Goal: Book appointment/travel/reservation

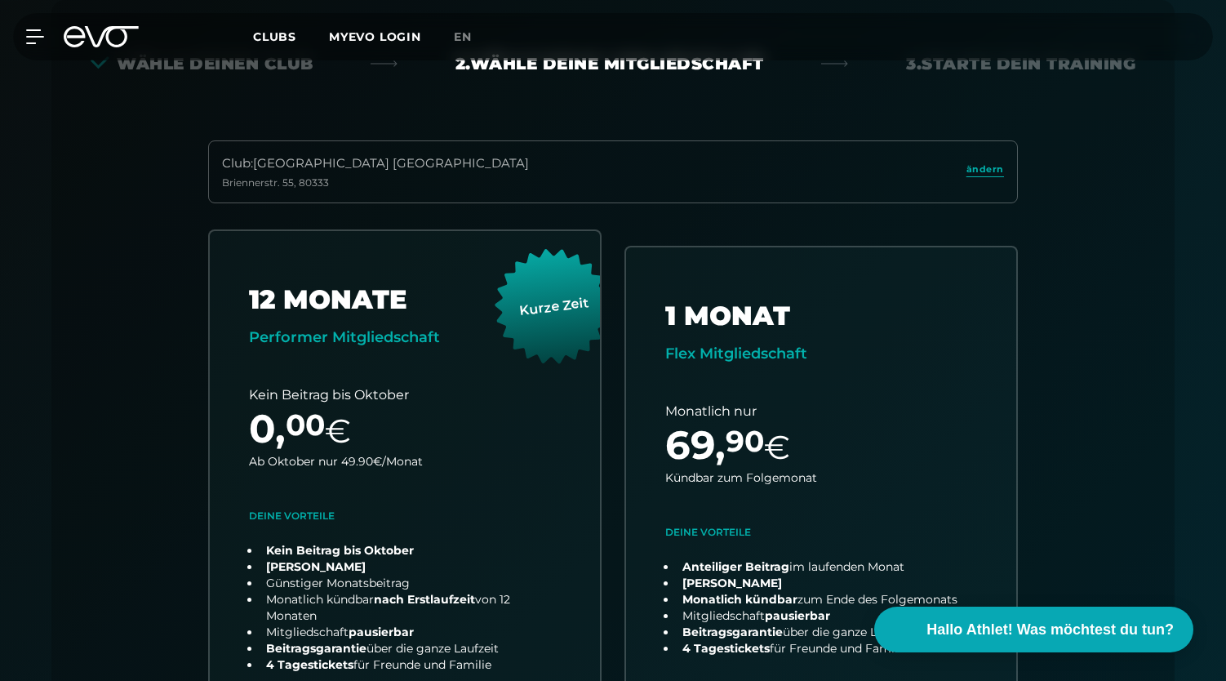
click at [1009, 166] on div "Club : München Maxvorstadt Briennerstr. 55 , 80333 ändern" at bounding box center [613, 171] width 810 height 63
click at [1004, 167] on div "Club : München Maxvorstadt Briennerstr. 55 , 80333 ändern" at bounding box center [613, 171] width 810 height 63
click at [994, 167] on span "ändern" at bounding box center [986, 169] width 38 height 14
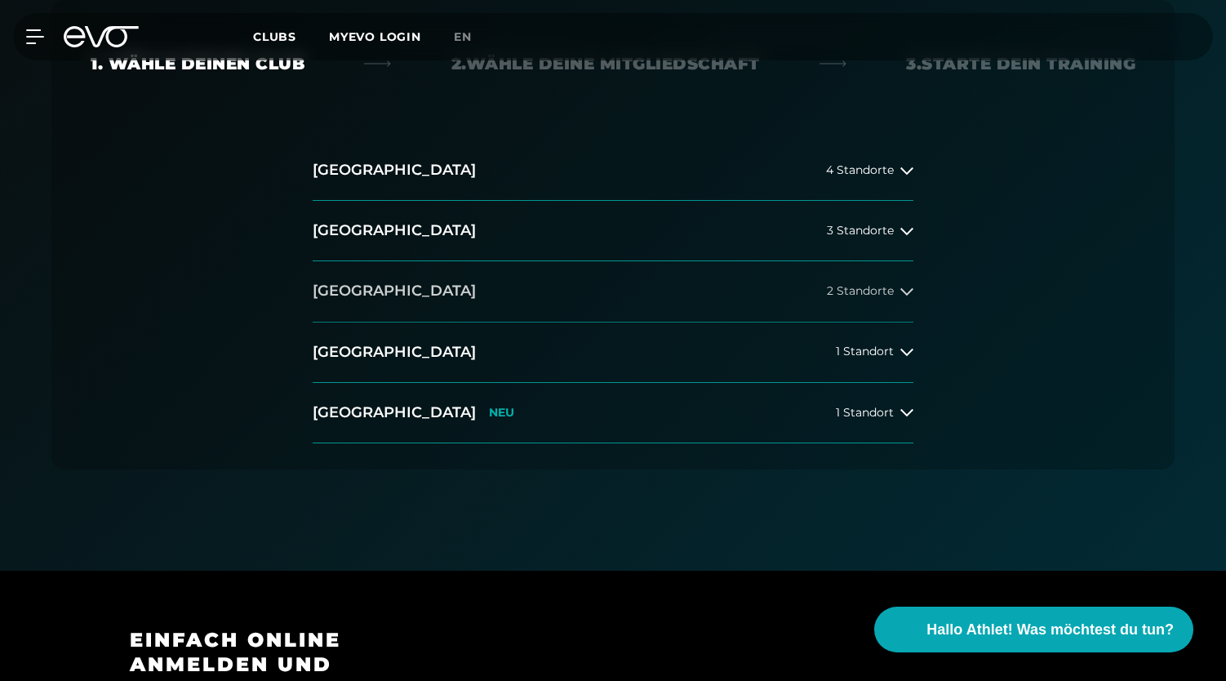
click at [516, 285] on button "Düsseldorf 2 Standorte" at bounding box center [613, 291] width 601 height 60
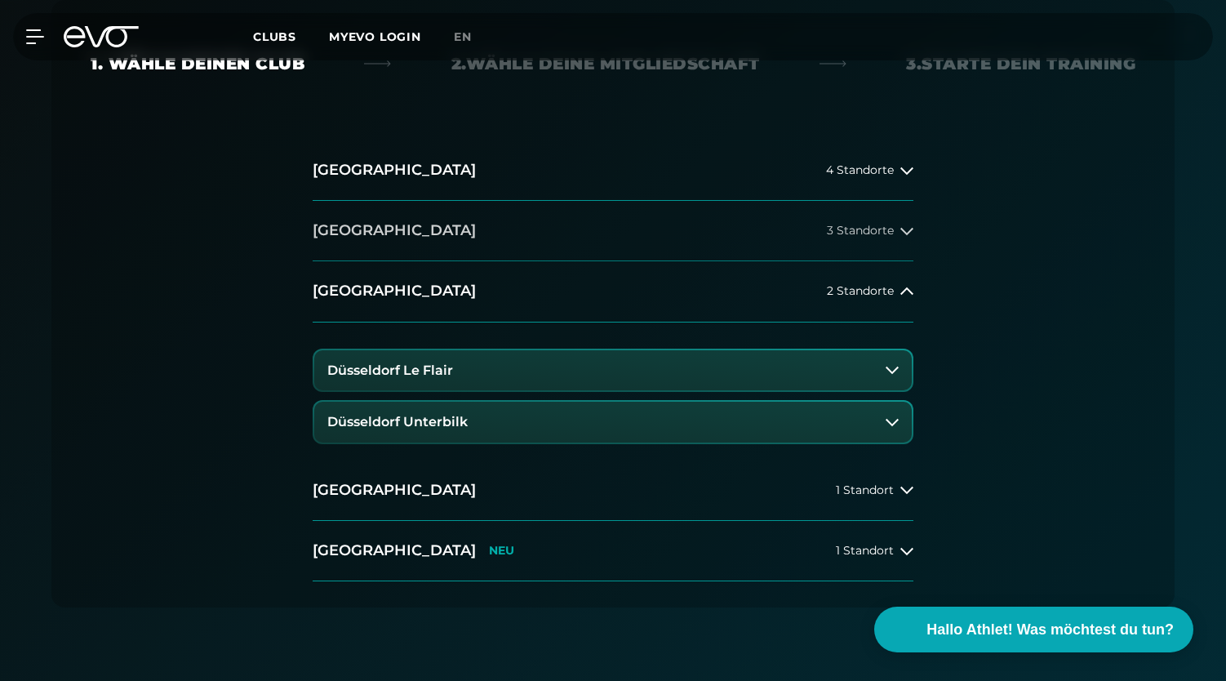
click at [480, 233] on button "[GEOGRAPHIC_DATA] 3 Standorte" at bounding box center [613, 231] width 601 height 60
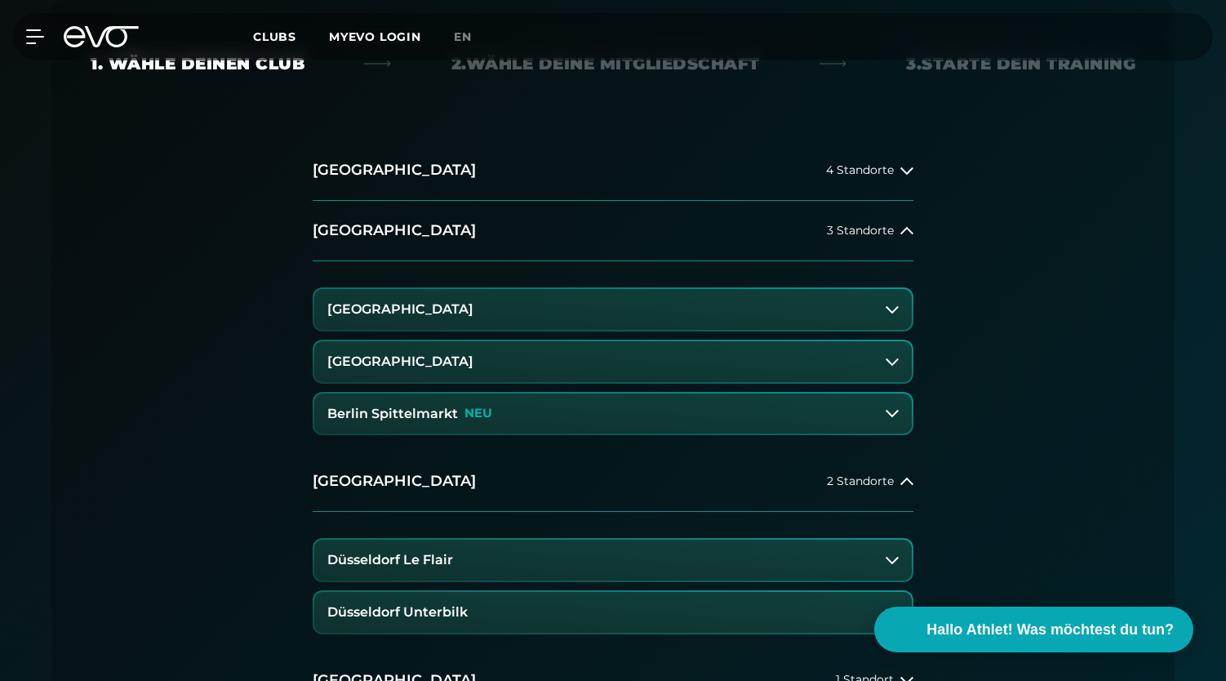
click at [456, 311] on h3 "[GEOGRAPHIC_DATA]" at bounding box center [400, 309] width 146 height 15
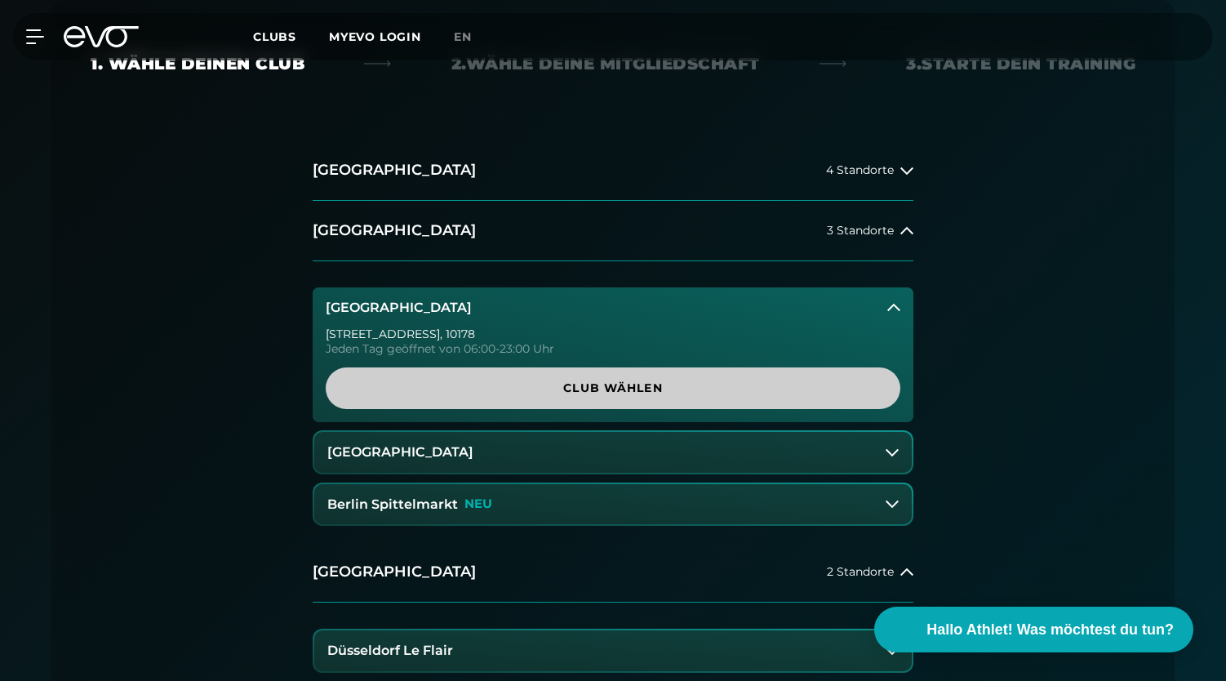
click at [460, 372] on span "Club wählen" at bounding box center [613, 388] width 575 height 42
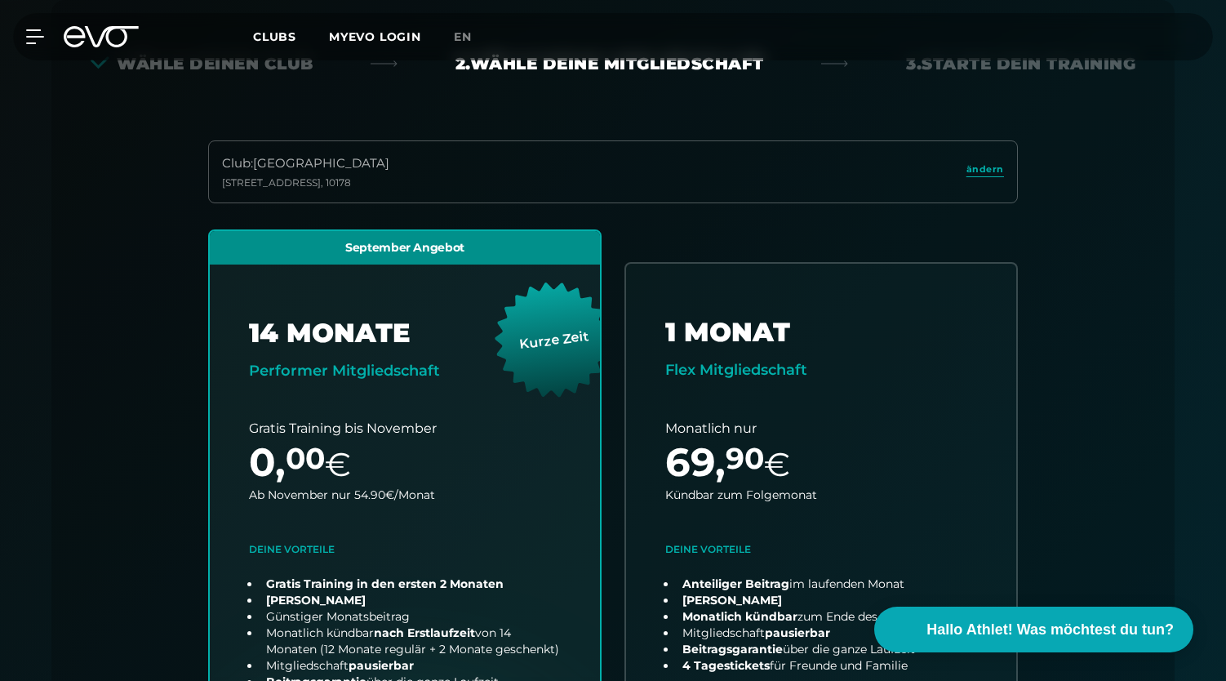
click at [646, 185] on div "Club : Berlin [STREET_ADDRESS]" at bounding box center [613, 171] width 810 height 63
click at [996, 169] on span "ändern" at bounding box center [986, 169] width 38 height 14
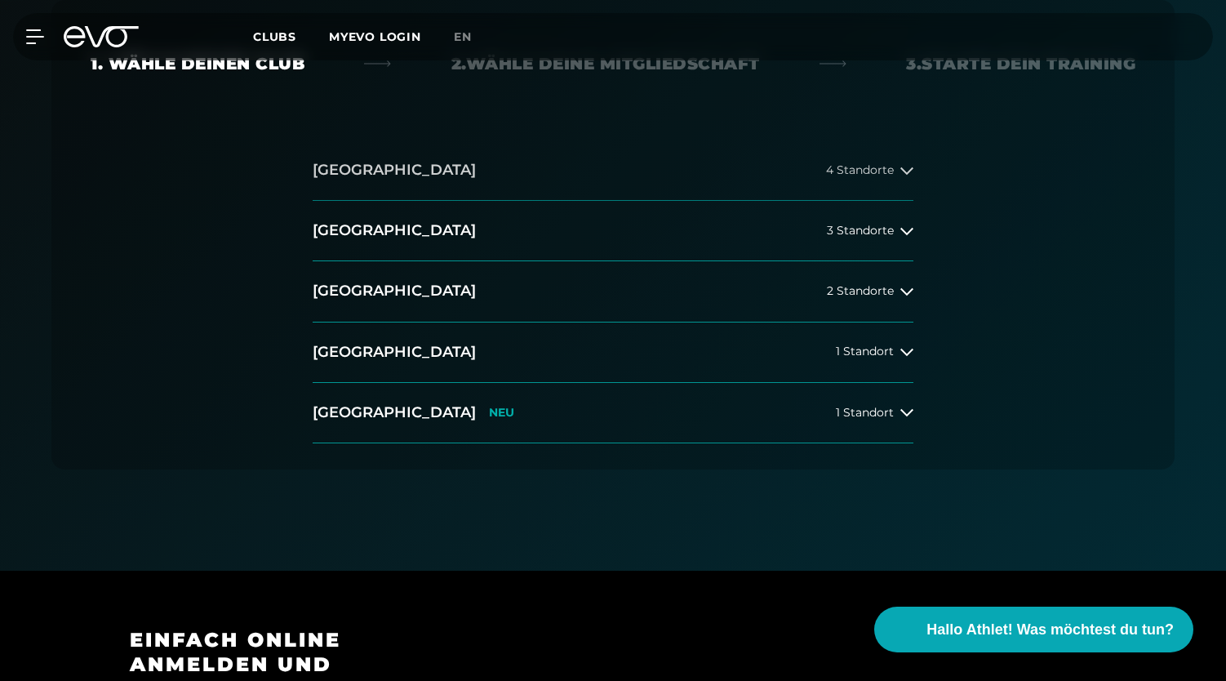
click at [862, 176] on span "4 Standorte" at bounding box center [860, 170] width 68 height 12
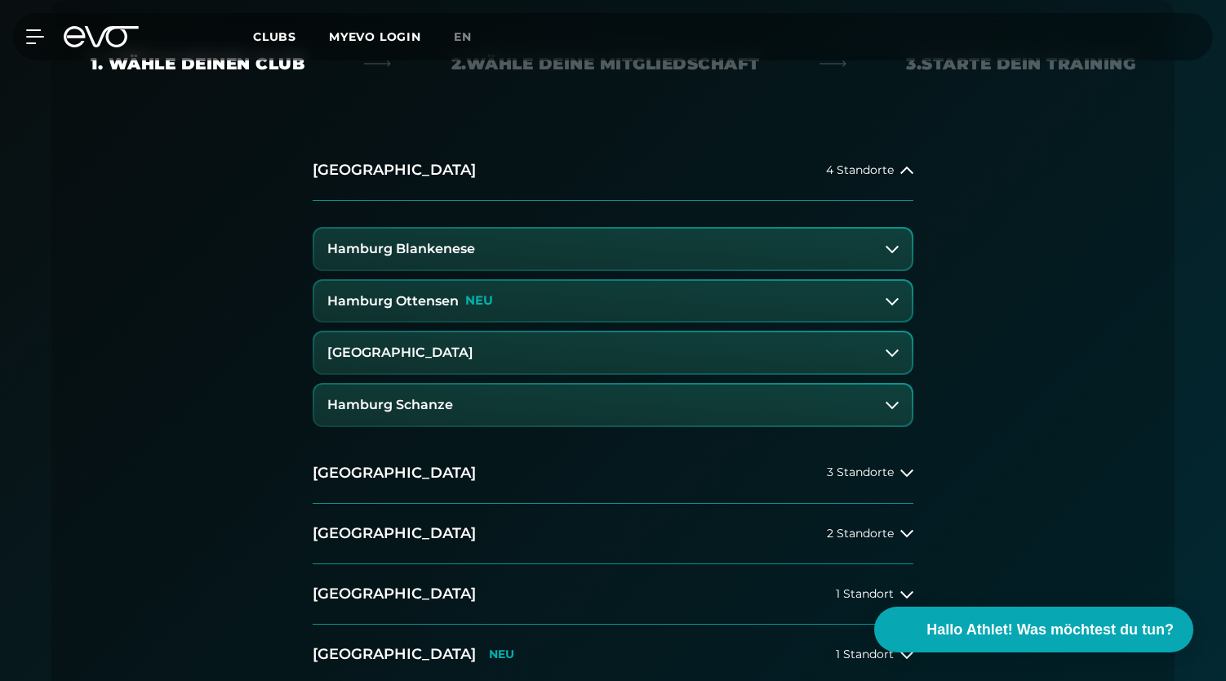
click at [904, 260] on button "Hamburg Blankenese" at bounding box center [613, 249] width 598 height 41
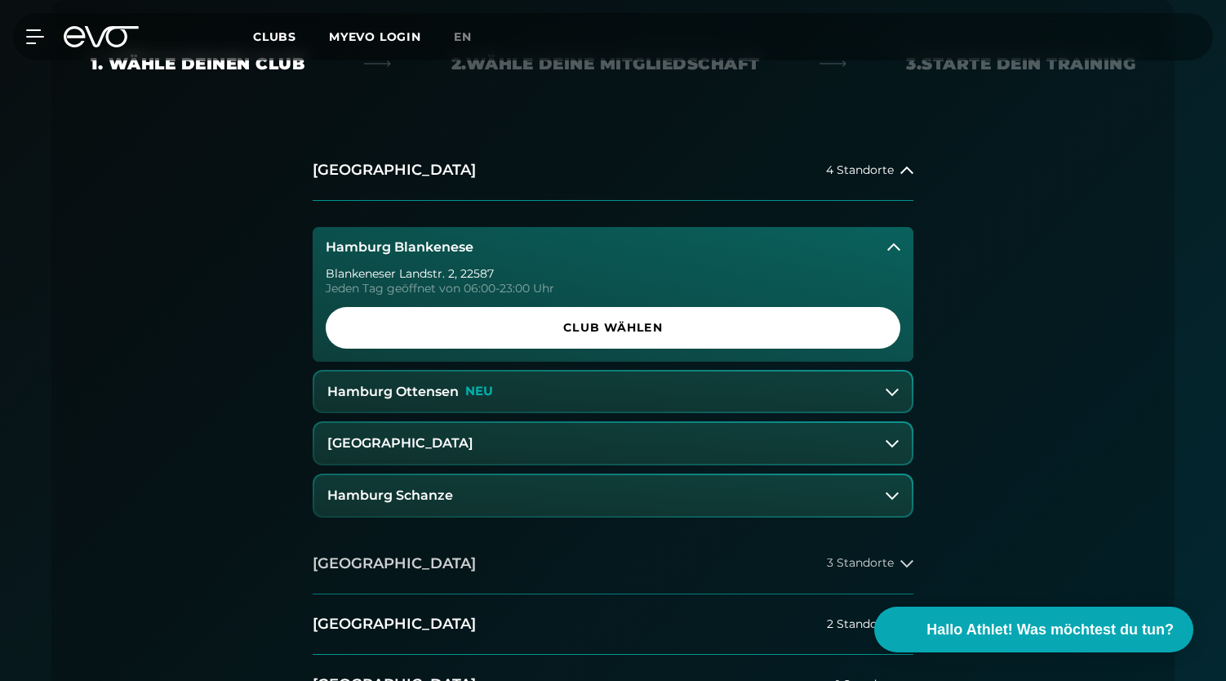
drag, startPoint x: 926, startPoint y: 557, endPoint x: 910, endPoint y: 563, distance: 16.5
click at [926, 558] on div "[GEOGRAPHIC_DATA] 4 Standorte [GEOGRAPHIC_DATA] [STREET_ADDRESS] 2 , 22587 Jede…" at bounding box center [613, 457] width 627 height 635
click at [903, 563] on icon at bounding box center [907, 563] width 13 height 13
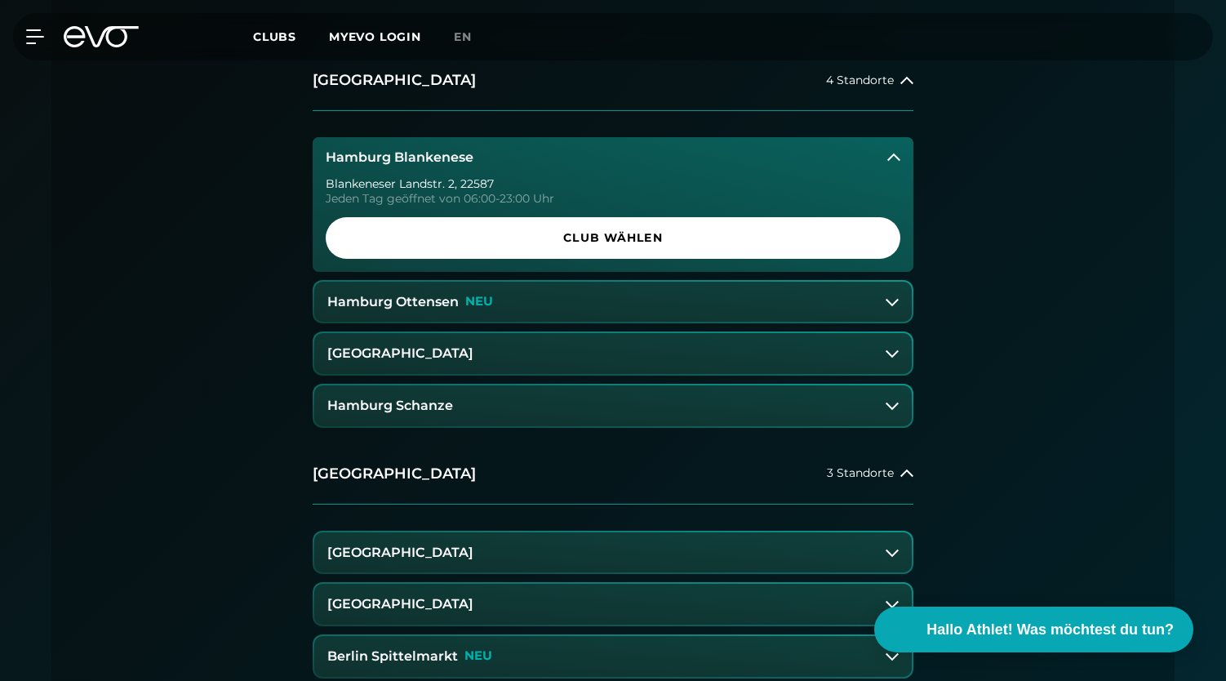
click at [712, 536] on button "[GEOGRAPHIC_DATA]" at bounding box center [613, 552] width 598 height 41
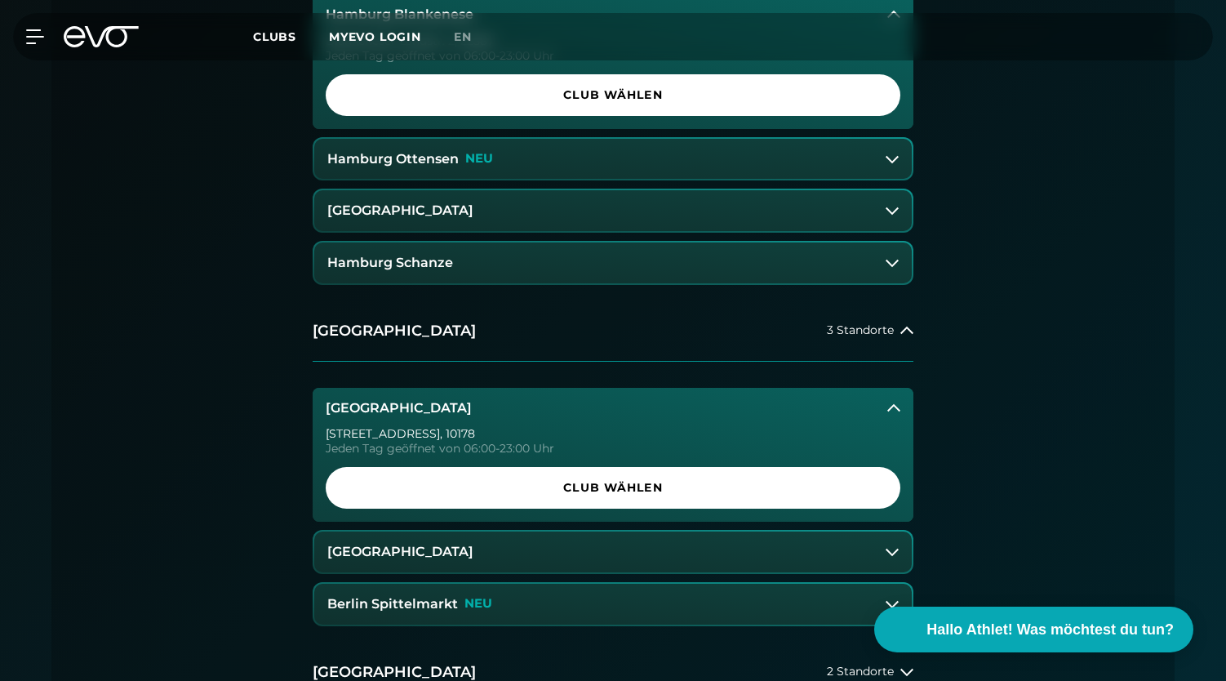
scroll to position [597, 0]
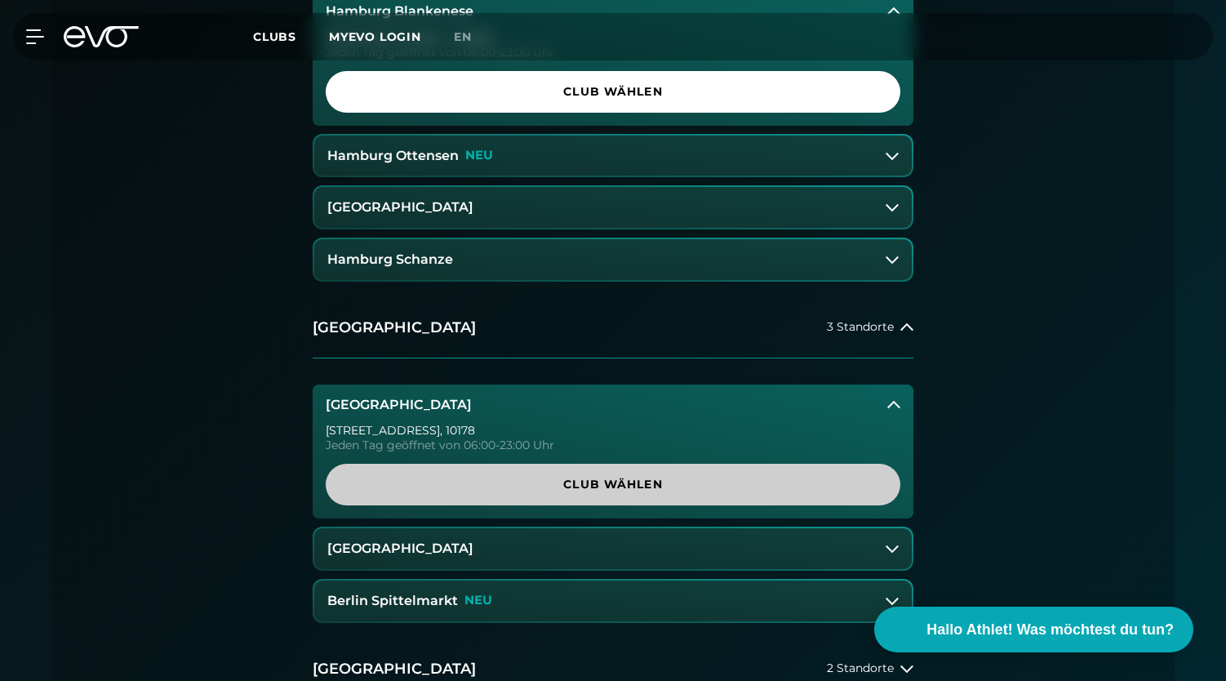
click at [683, 492] on span "Club wählen" at bounding box center [613, 484] width 496 height 17
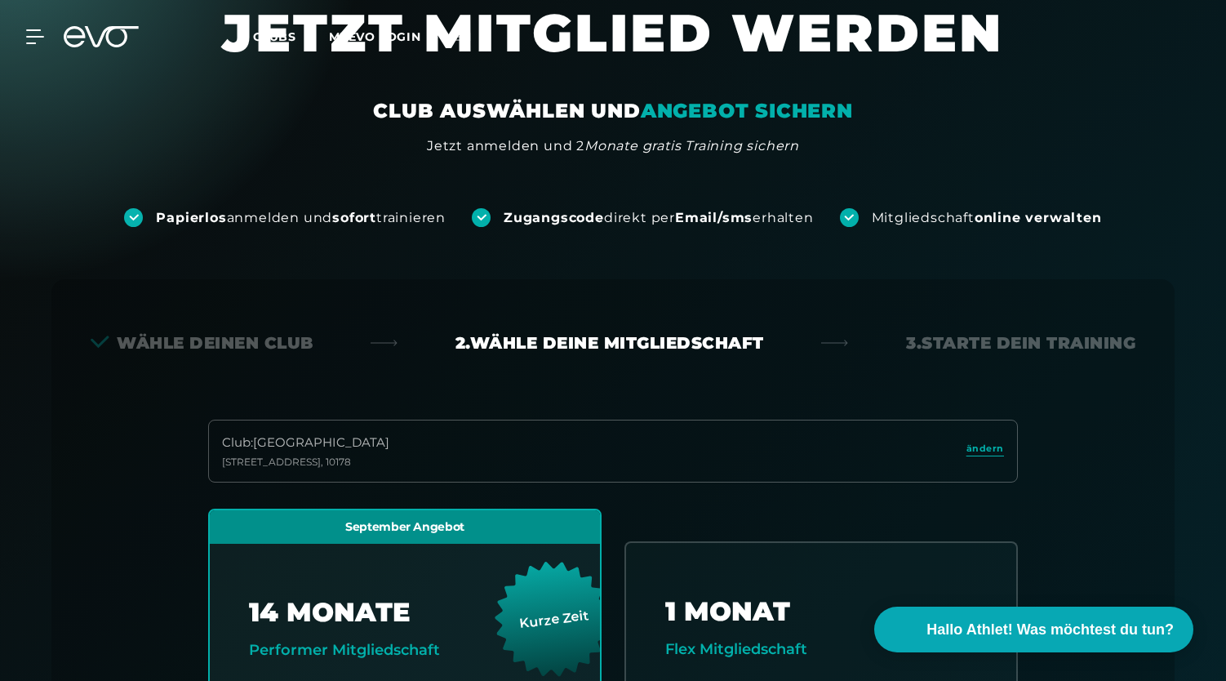
scroll to position [0, 0]
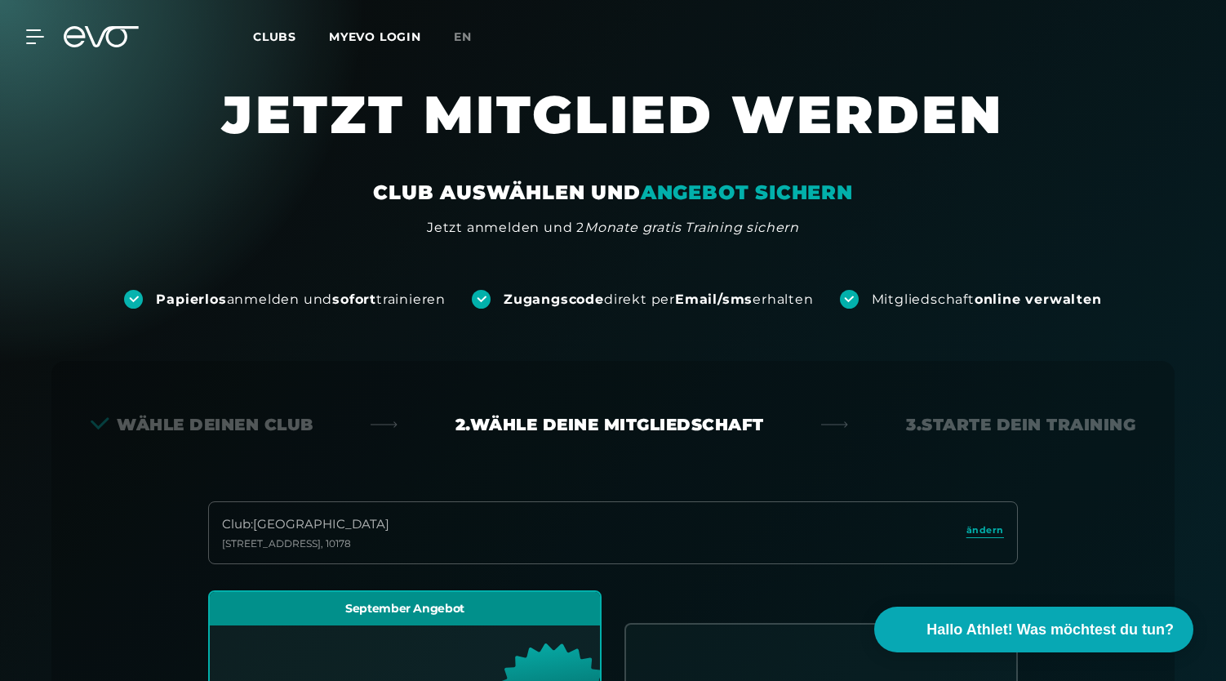
click at [127, 47] on div "MyEVO Login Über EVO Mitgliedschaften Probetraining TAGESPASS EVO Studios [GEOG…" at bounding box center [613, 36] width 1220 height 47
click at [122, 43] on icon at bounding box center [112, 36] width 54 height 21
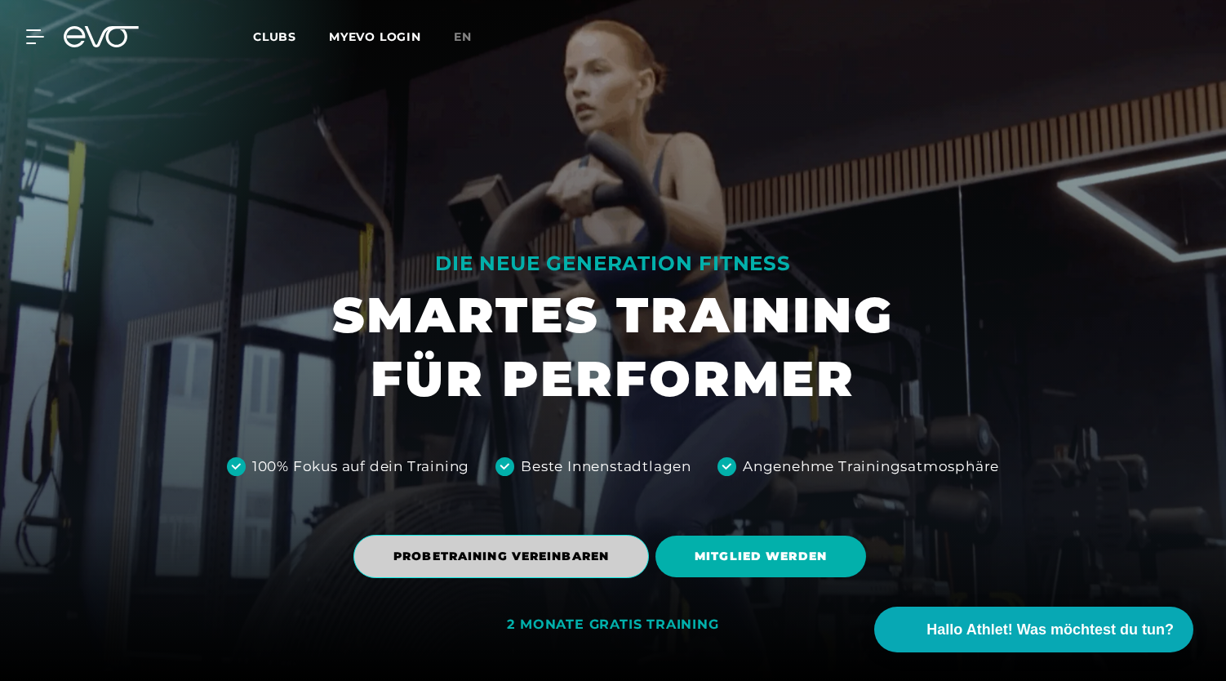
click at [531, 551] on span "PROBETRAINING VEREINBAREN" at bounding box center [502, 556] width 216 height 17
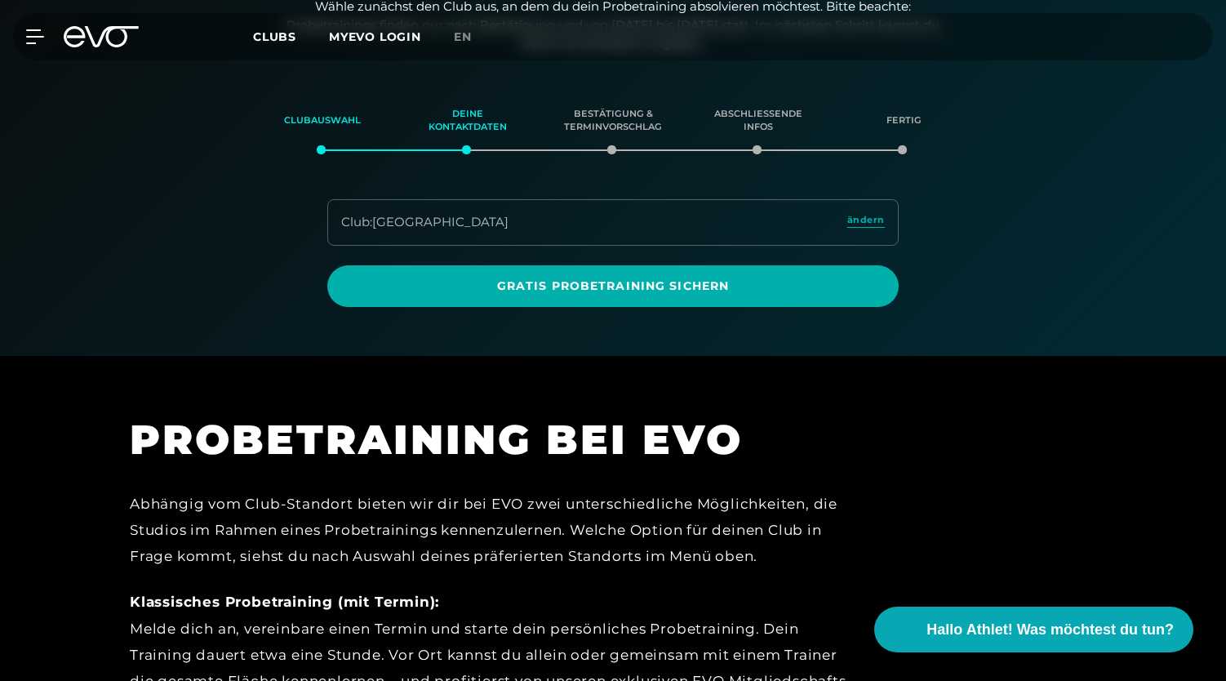
scroll to position [280, 0]
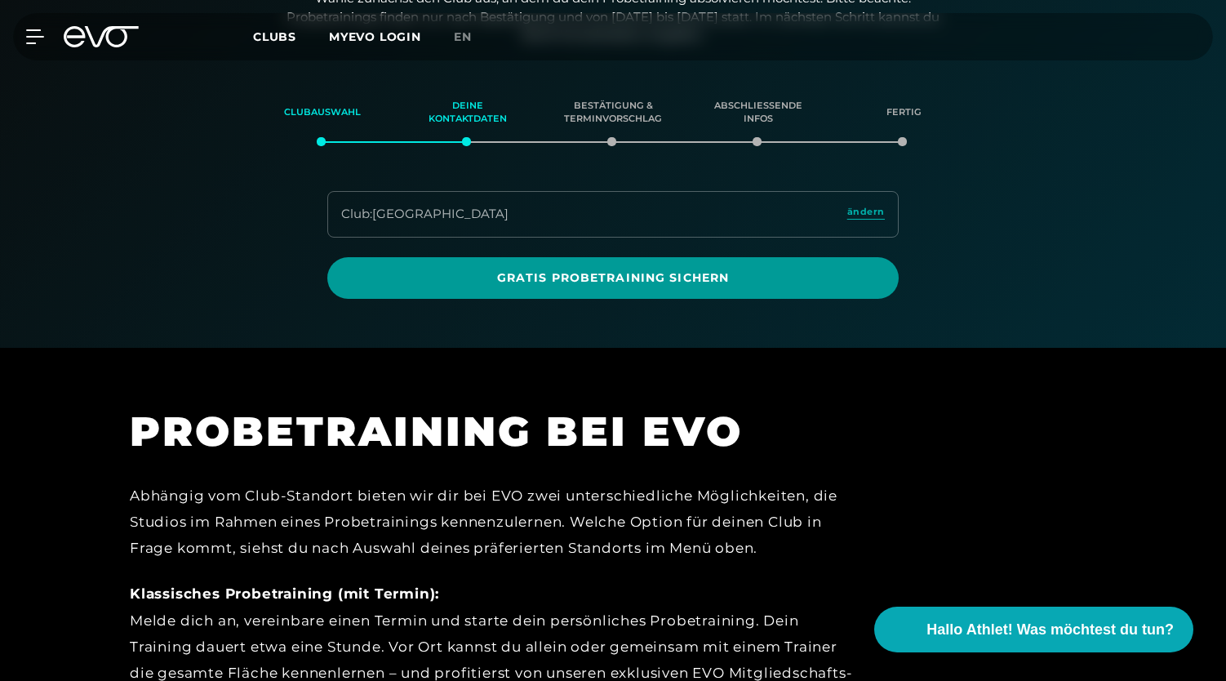
click at [629, 273] on span "Gratis Probetraining sichern" at bounding box center [613, 277] width 493 height 17
